Goal: Task Accomplishment & Management: Use online tool/utility

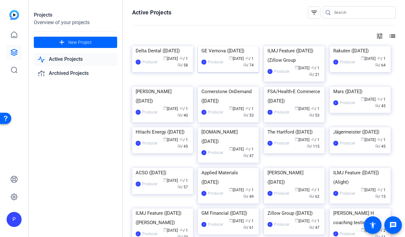
click at [230, 46] on img at bounding box center [228, 46] width 61 height 0
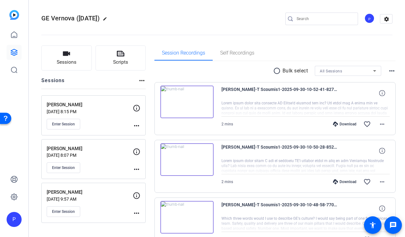
click at [135, 126] on mat-icon "more_horiz" at bounding box center [137, 126] width 8 height 8
click at [147, 133] on span "Edit Session" at bounding box center [152, 135] width 28 height 8
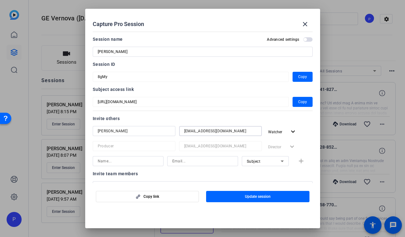
drag, startPoint x: 248, startPoint y: 133, endPoint x: 183, endPoint y: 133, distance: 64.5
click at [183, 133] on div "[EMAIL_ADDRESS][DOMAIN_NAME]" at bounding box center [220, 131] width 83 height 10
click at [296, 131] on mat-icon "expand_more" at bounding box center [293, 132] width 8 height 8
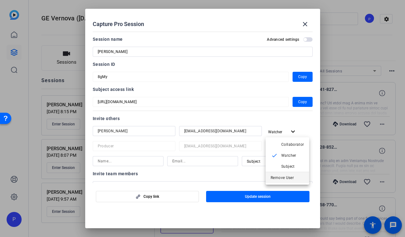
click at [292, 175] on span "Remove User" at bounding box center [281, 177] width 23 height 4
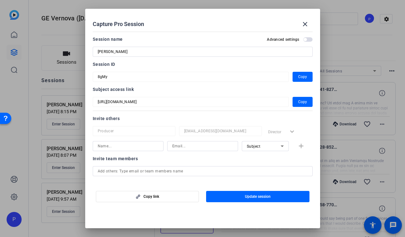
click at [193, 148] on input at bounding box center [202, 146] width 61 height 8
paste input "[EMAIL_ADDRESS][DOMAIN_NAME]"
type input "[EMAIL_ADDRESS][DOMAIN_NAME]"
click at [128, 145] on input at bounding box center [128, 146] width 61 height 8
type input "[PERSON_NAME]"
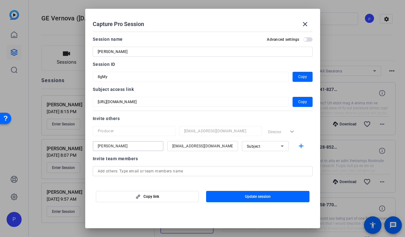
click at [276, 146] on div "Subject" at bounding box center [264, 146] width 34 height 8
click at [275, 166] on mat-option "Watcher" at bounding box center [265, 168] width 47 height 10
click at [252, 196] on span "Update session" at bounding box center [258, 196] width 26 height 5
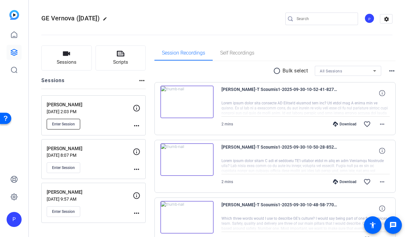
click at [71, 125] on span "Enter Session" at bounding box center [63, 123] width 23 height 5
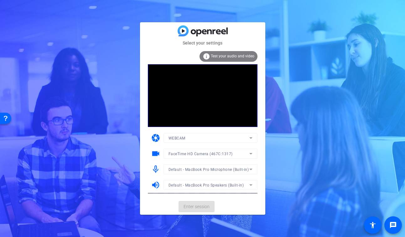
click at [196, 207] on span "Enter session" at bounding box center [196, 206] width 26 height 7
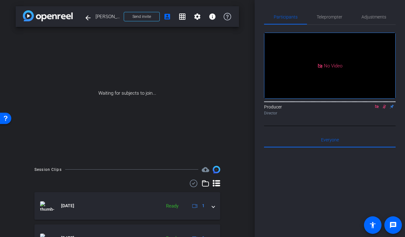
click at [378, 108] on icon at bounding box center [376, 106] width 3 height 3
click at [378, 109] on icon at bounding box center [376, 106] width 5 height 4
click at [370, 109] on icon at bounding box center [369, 106] width 5 height 4
click at [383, 109] on icon at bounding box center [384, 107] width 3 height 4
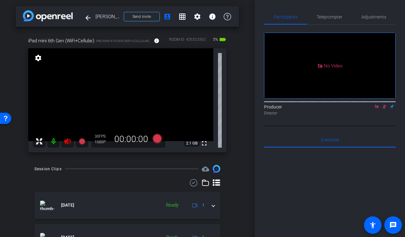
click at [68, 142] on icon at bounding box center [67, 141] width 7 height 6
click at [383, 109] on icon at bounding box center [384, 107] width 3 height 4
click at [374, 109] on icon at bounding box center [376, 106] width 5 height 4
click at [372, 109] on mat-icon at bounding box center [369, 107] width 8 height 6
click at [375, 108] on icon at bounding box center [376, 106] width 3 height 3
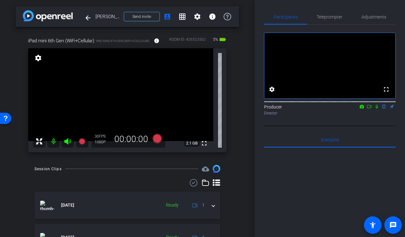
click at [238, 155] on div "iPad mini 6th Gen (WiFi+Cellular) iPad mini 6th Gen (WiFi+Cellular) info ROOM I…" at bounding box center [127, 92] width 223 height 131
click at [367, 109] on icon at bounding box center [369, 106] width 5 height 4
click at [378, 108] on icon at bounding box center [376, 106] width 3 height 3
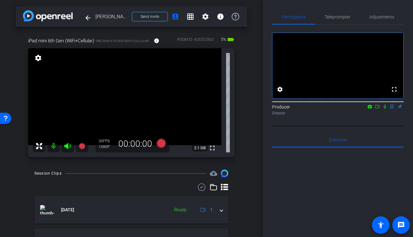
click at [383, 109] on icon at bounding box center [384, 106] width 5 height 4
click at [378, 109] on icon at bounding box center [377, 106] width 5 height 4
